Goal: Go to known website: Access a specific website the user already knows

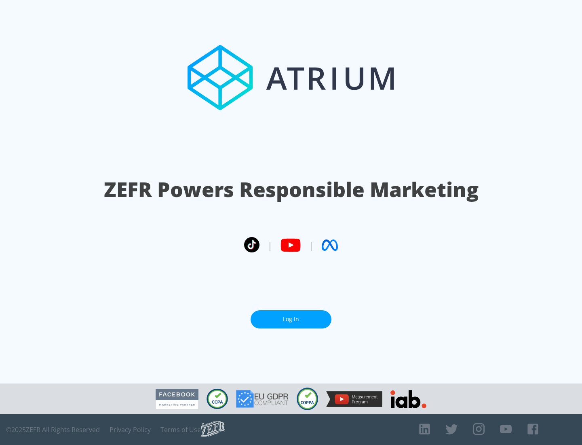
click at [291, 316] on link "Log In" at bounding box center [291, 319] width 81 height 18
